Goal: Task Accomplishment & Management: Manage account settings

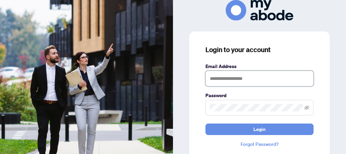
click at [254, 79] on input "text" at bounding box center [260, 79] width 108 height 16
type input "**********"
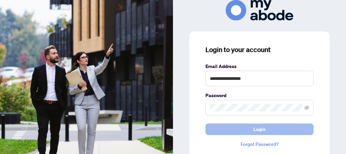
click at [258, 129] on span "Login" at bounding box center [260, 129] width 12 height 11
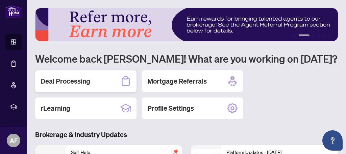
click at [65, 82] on h2 "Deal Processing" at bounding box center [66, 80] width 50 height 9
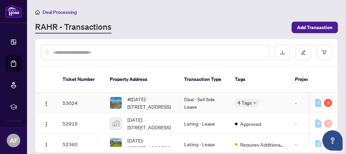
click at [278, 99] on div "4 Tags" at bounding box center [259, 103] width 49 height 8
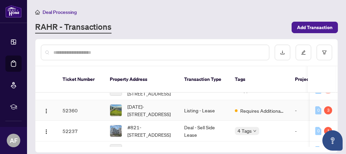
scroll to position [40, 0]
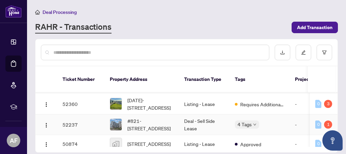
click at [281, 120] on div "4 Tags" at bounding box center [259, 124] width 49 height 8
click at [94, 117] on td "52237" at bounding box center [80, 124] width 47 height 21
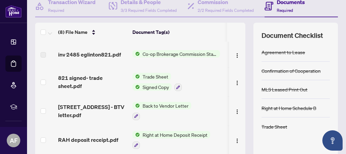
scroll to position [71, 0]
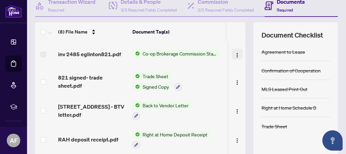
click at [236, 58] on img "button" at bounding box center [237, 54] width 5 height 5
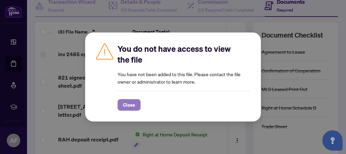
click at [131, 105] on span "Close" at bounding box center [129, 104] width 12 height 11
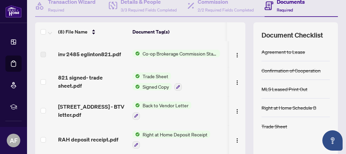
scroll to position [83, 0]
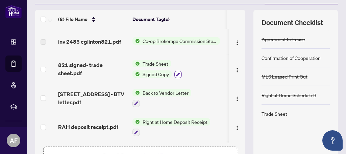
click at [180, 76] on icon "button" at bounding box center [178, 74] width 4 height 4
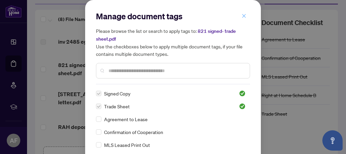
click at [245, 15] on icon "close" at bounding box center [244, 16] width 5 height 5
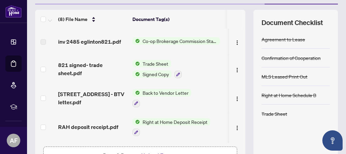
click at [148, 78] on span "Signed Copy" at bounding box center [156, 73] width 32 height 7
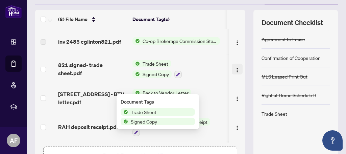
click at [236, 73] on img "button" at bounding box center [237, 69] width 5 height 5
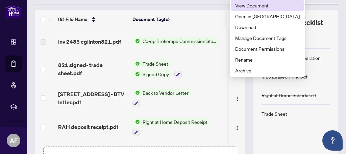
click at [260, 4] on span "View Document" at bounding box center [267, 5] width 65 height 7
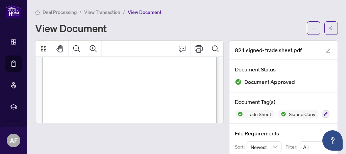
click at [105, 11] on span "View Transaction" at bounding box center [102, 12] width 36 height 6
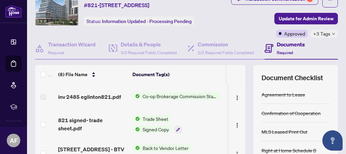
click at [172, 100] on span "Co-op Brokerage Commission Statement" at bounding box center [180, 95] width 80 height 7
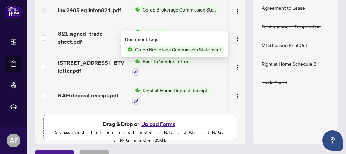
scroll to position [115, 0]
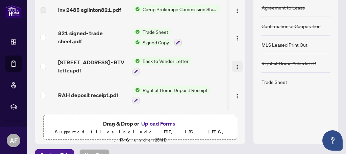
click at [236, 70] on img "button" at bounding box center [237, 66] width 5 height 5
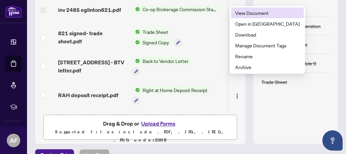
click at [258, 14] on span "View Document" at bounding box center [267, 12] width 65 height 7
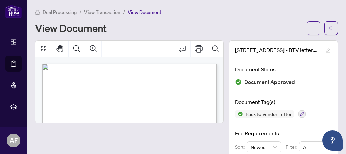
click at [103, 11] on span "View Transaction" at bounding box center [102, 12] width 36 height 6
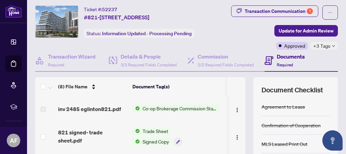
scroll to position [15, 0]
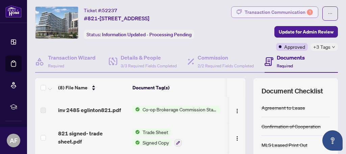
click at [291, 10] on div "Transaction Communication 1" at bounding box center [279, 12] width 68 height 11
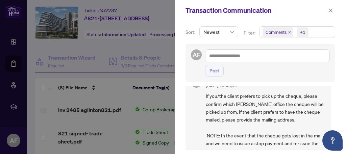
scroll to position [0, 0]
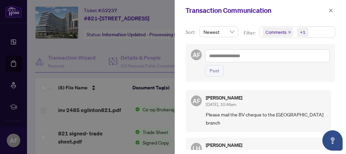
click at [290, 31] on icon "close" at bounding box center [289, 31] width 3 height 3
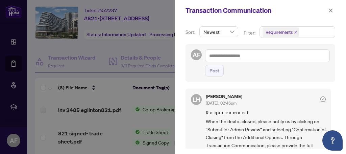
click at [296, 31] on icon "close" at bounding box center [295, 31] width 3 height 3
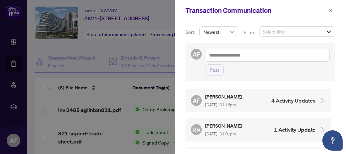
click at [320, 100] on icon "collapsed" at bounding box center [323, 100] width 6 height 6
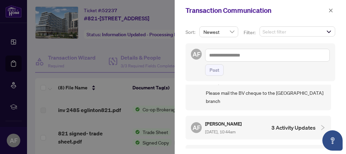
scroll to position [330, 0]
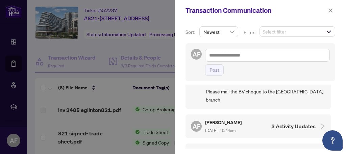
click at [320, 123] on icon "collapsed" at bounding box center [323, 126] width 6 height 6
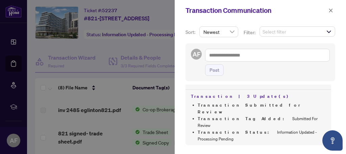
scroll to position [380, 0]
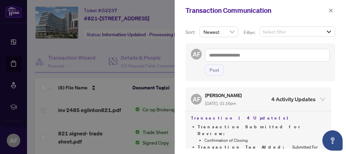
scroll to position [0, 0]
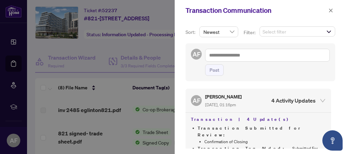
click at [320, 100] on icon "expanded" at bounding box center [322, 100] width 5 height 3
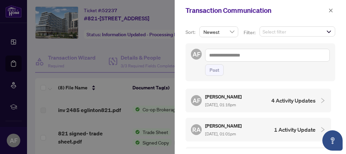
click at [288, 101] on h4 "4 Activity Updates" at bounding box center [293, 100] width 44 height 8
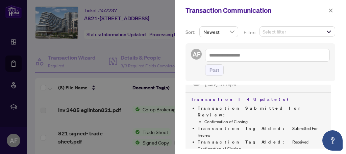
scroll to position [21, 0]
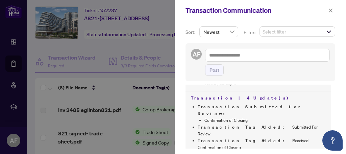
click at [327, 32] on span "Select filter" at bounding box center [297, 31] width 75 height 9
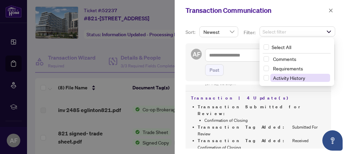
click at [295, 77] on span "Activity History" at bounding box center [289, 78] width 32 height 6
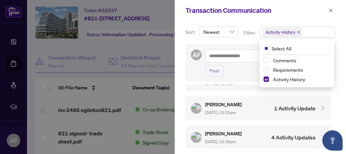
scroll to position [0, 0]
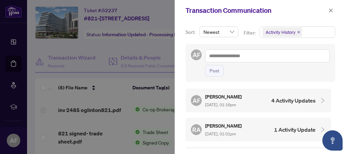
click at [322, 99] on icon "collapsed" at bounding box center [323, 100] width 3 height 5
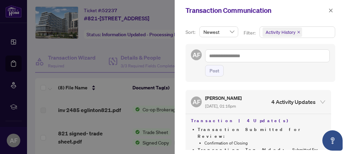
click at [300, 31] on icon "close" at bounding box center [299, 32] width 3 height 3
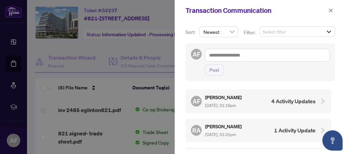
click at [283, 101] on h4 "4 Activity Updates" at bounding box center [293, 101] width 44 height 8
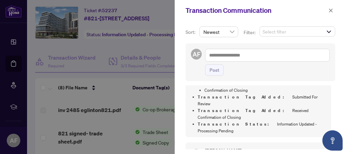
scroll to position [57, 0]
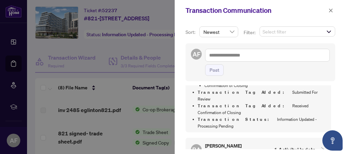
click at [292, 145] on h4 "1 Activity Update" at bounding box center [295, 149] width 42 height 8
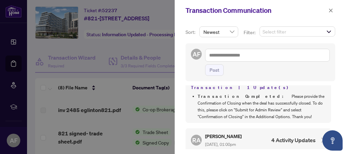
scroll to position [0, 0]
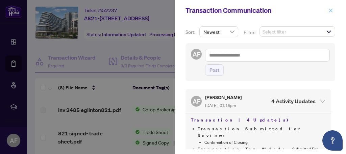
click at [332, 10] on icon "close" at bounding box center [331, 10] width 5 height 5
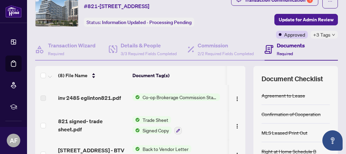
scroll to position [31, 0]
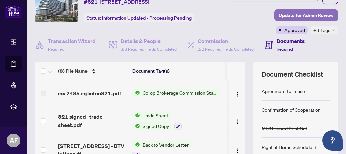
click at [304, 21] on span "Update for Admin Review" at bounding box center [306, 15] width 55 height 11
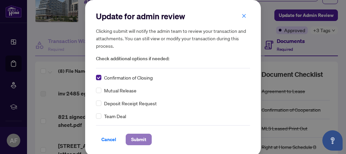
click at [140, 139] on span "Submit" at bounding box center [138, 139] width 15 height 11
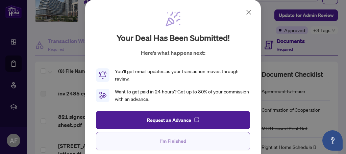
click at [172, 140] on span "I'm Finished" at bounding box center [173, 141] width 26 height 11
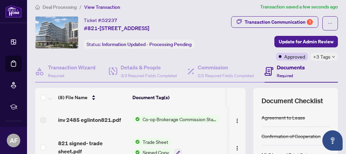
scroll to position [5, 0]
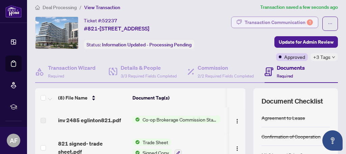
click at [306, 22] on div "Transaction Communication 1" at bounding box center [279, 22] width 68 height 11
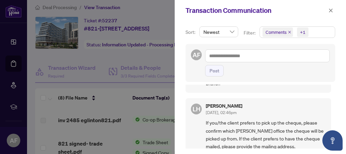
scroll to position [0, 0]
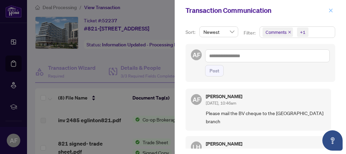
click at [332, 11] on icon "close" at bounding box center [331, 10] width 4 height 4
